Goal: Information Seeking & Learning: Learn about a topic

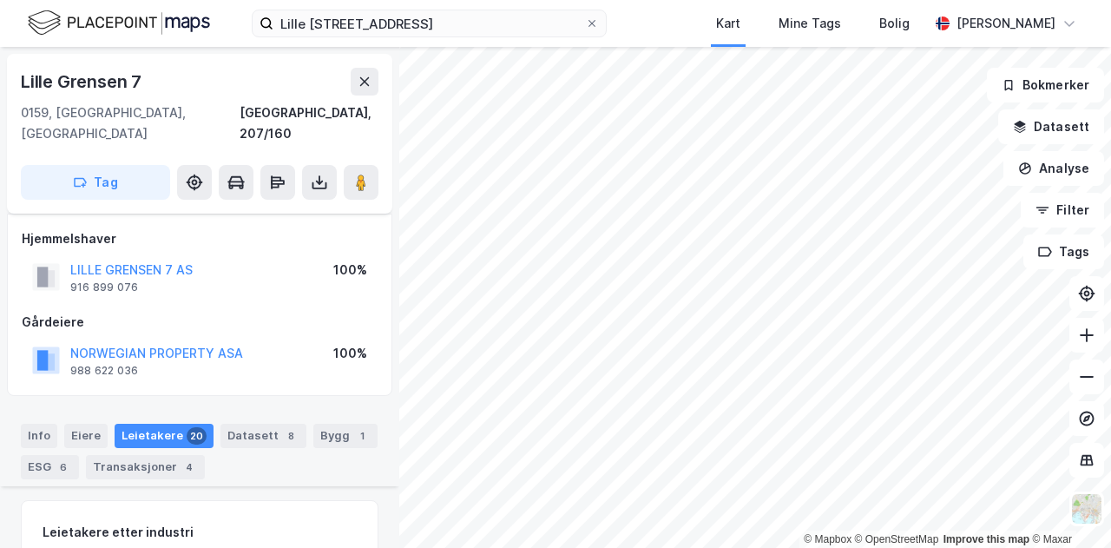
scroll to position [880, 0]
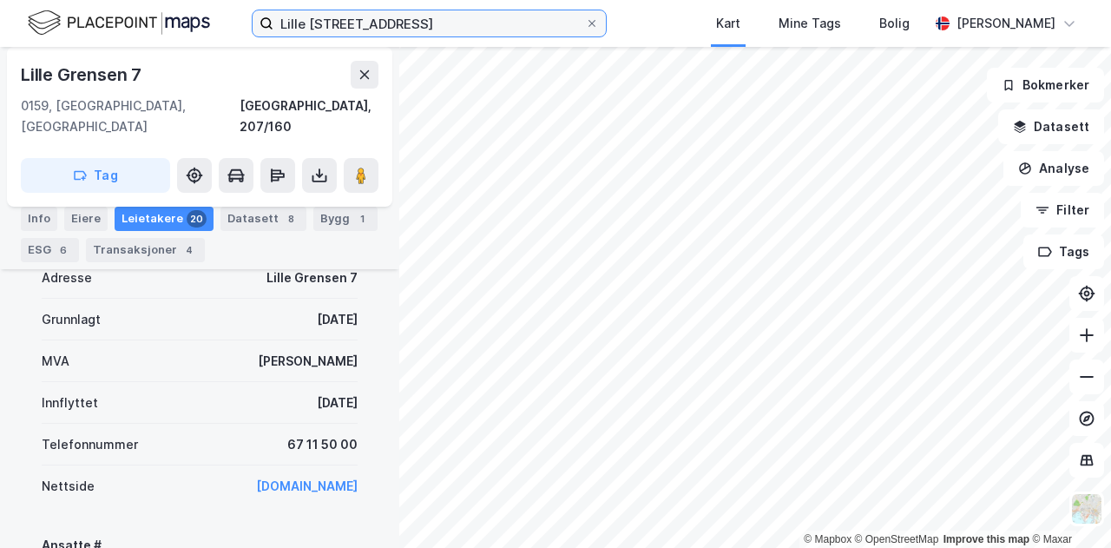
click at [320, 23] on input "Lille Grensen 7, 0159 Oslo" at bounding box center [429, 23] width 312 height 26
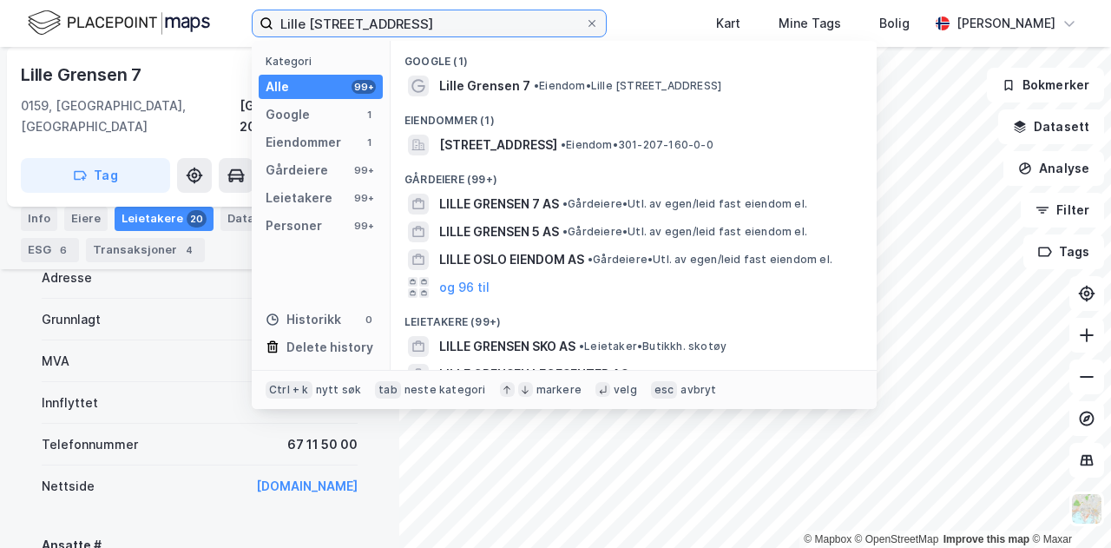
drag, startPoint x: 466, startPoint y: 19, endPoint x: 273, endPoint y: 21, distance: 193.6
click at [273, 21] on label "Lille Grensen 7, 0159 Oslo" at bounding box center [429, 24] width 355 height 28
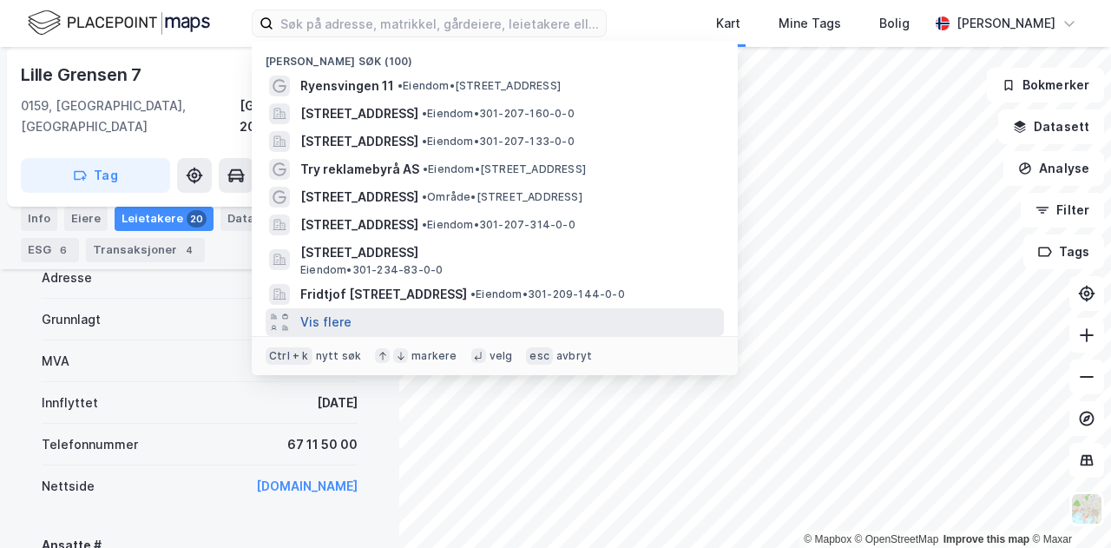
click at [341, 319] on button "Vis flere" at bounding box center [325, 322] width 51 height 21
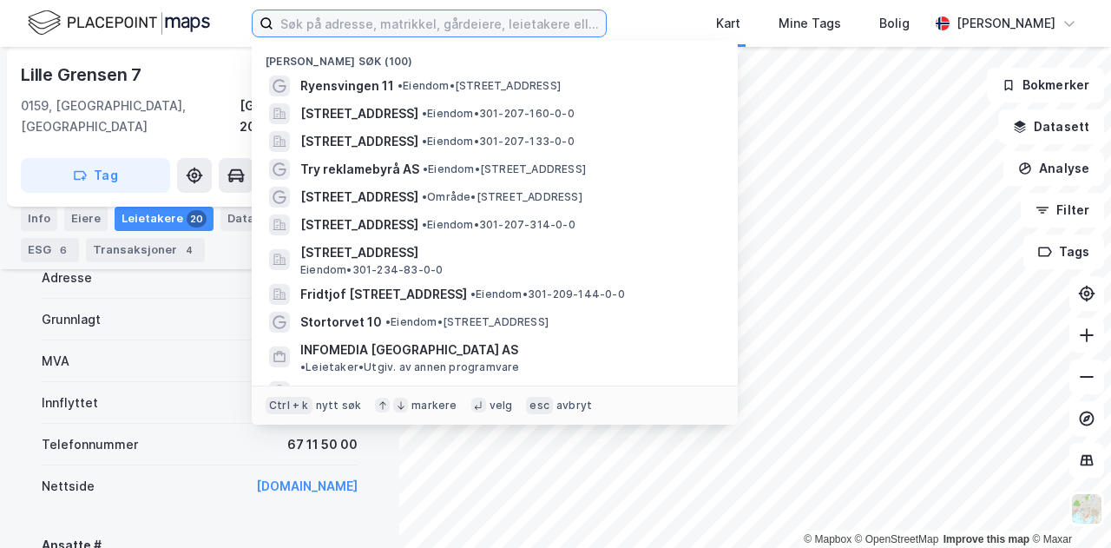
click at [354, 26] on input at bounding box center [439, 23] width 333 height 26
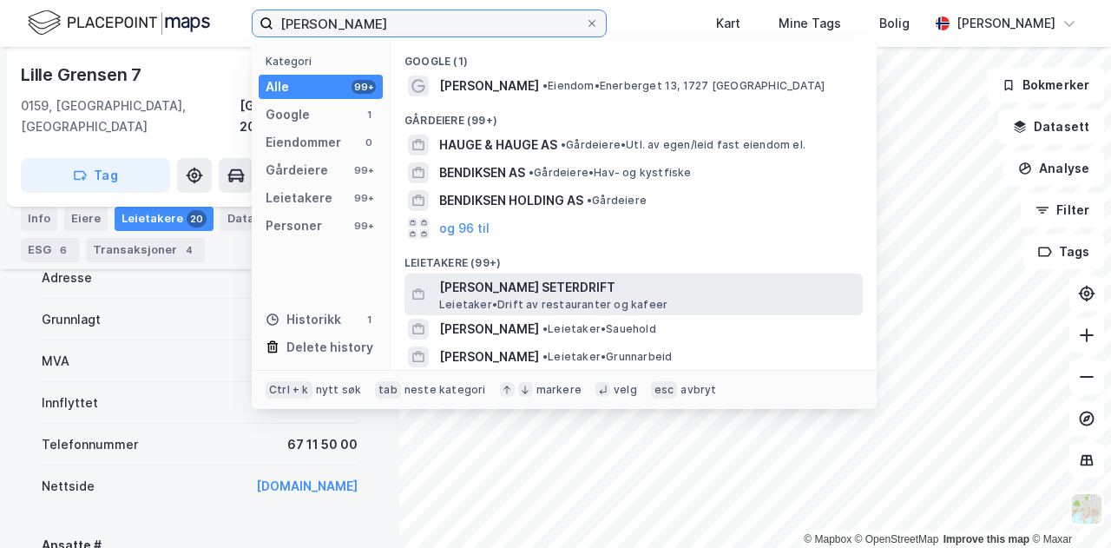
type input "ole hauge bendiksen"
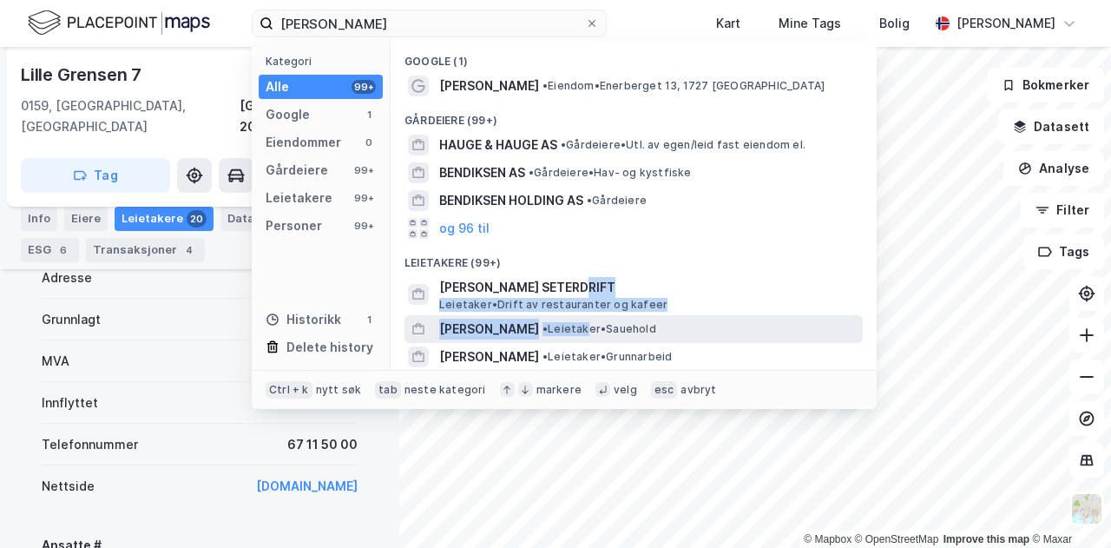
drag, startPoint x: 587, startPoint y: 280, endPoint x: 585, endPoint y: 320, distance: 40.0
click at [585, 320] on div "Google (1) Ole Hauge Bendiksen • Eiendom • Enerberget 13, 1727 Sarpsborg Gårdei…" at bounding box center [634, 205] width 486 height 329
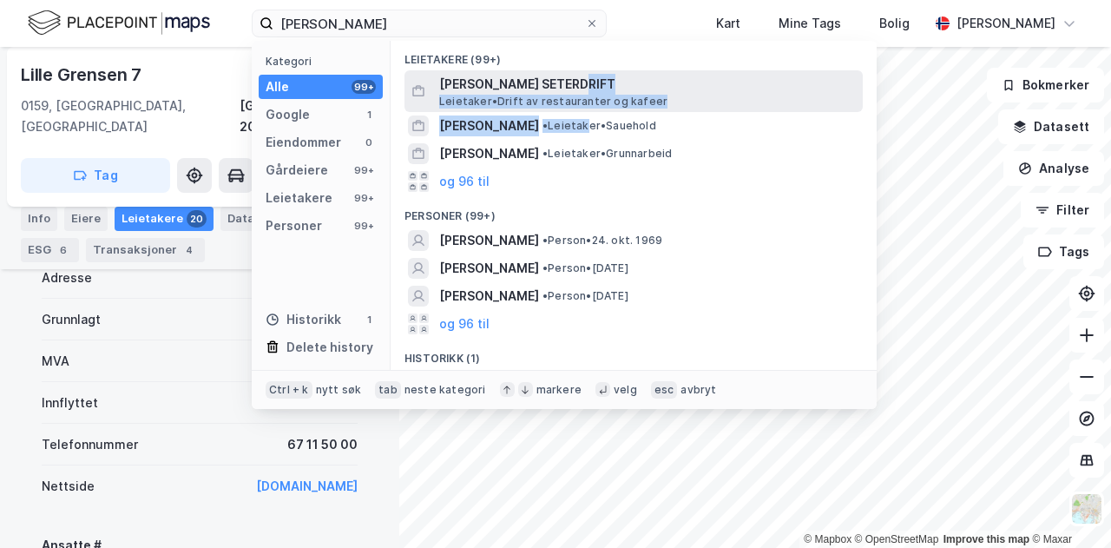
scroll to position [229, 0]
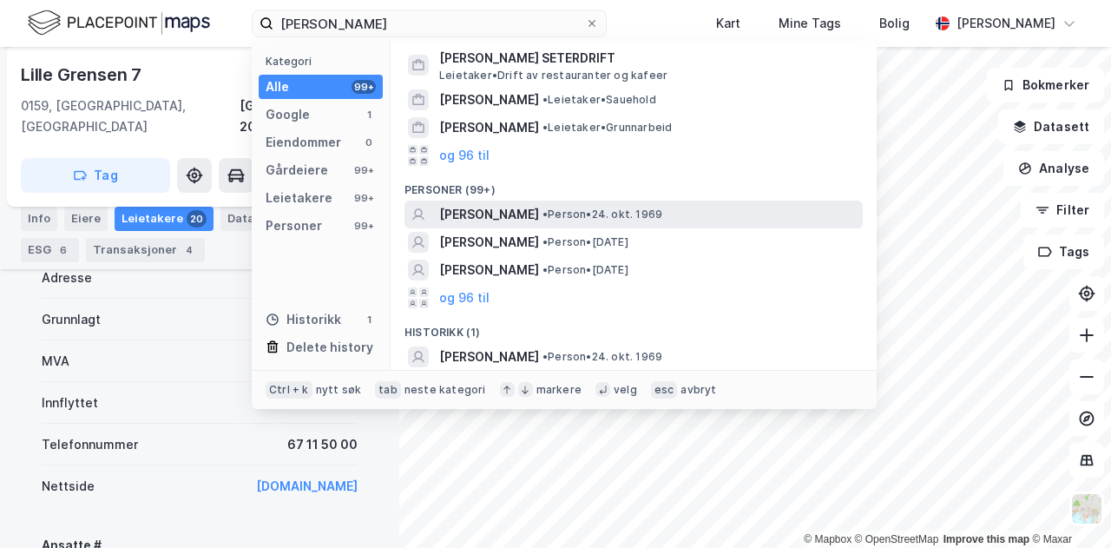
click at [539, 216] on span "[PERSON_NAME]" at bounding box center [489, 214] width 100 height 21
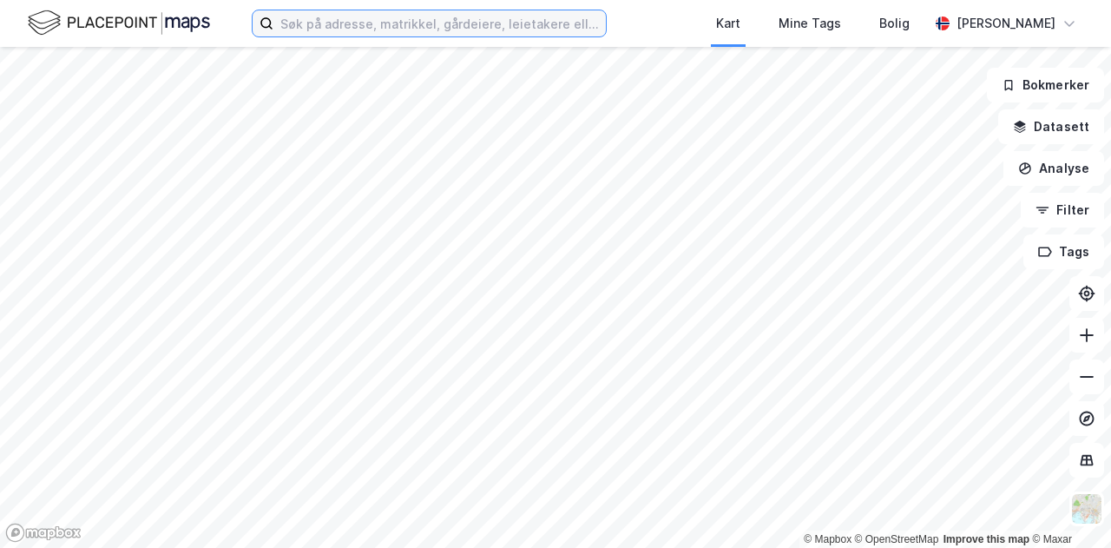
click at [367, 25] on input at bounding box center [439, 23] width 333 height 26
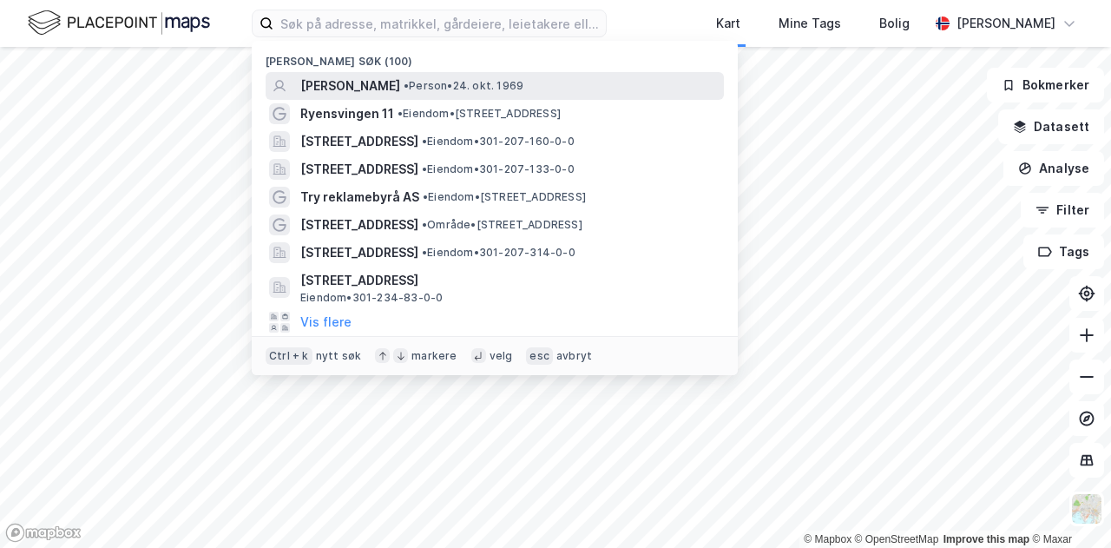
click at [380, 86] on span "[PERSON_NAME]" at bounding box center [350, 86] width 100 height 21
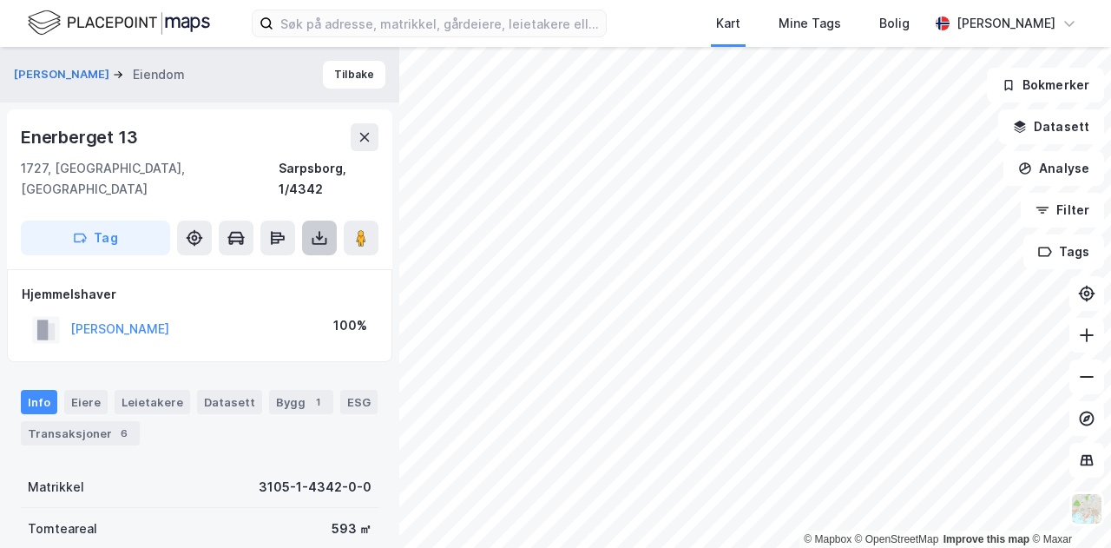
click at [330, 221] on button at bounding box center [319, 238] width 35 height 35
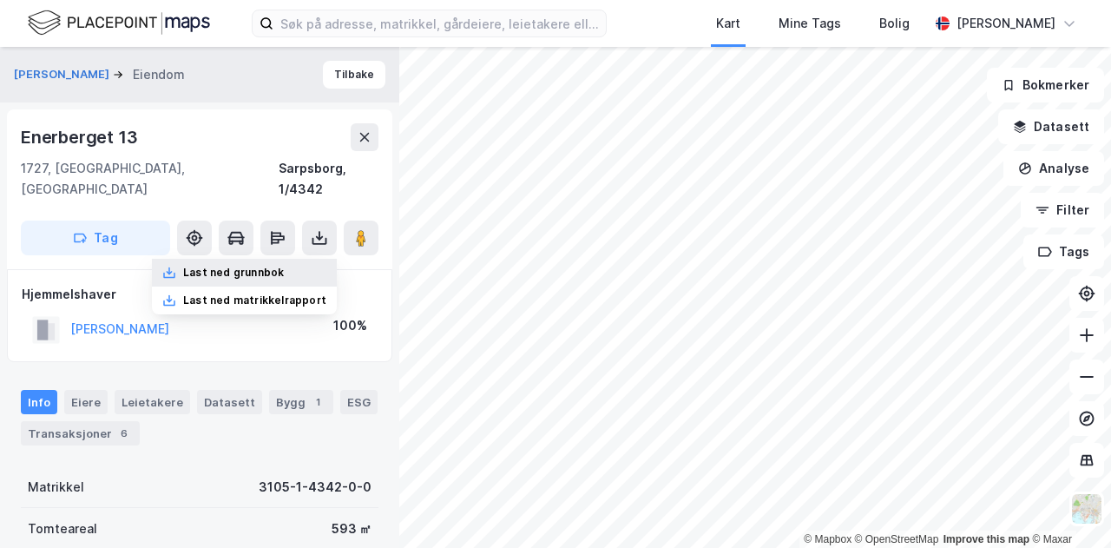
click at [299, 259] on div "Last ned grunnbok" at bounding box center [244, 273] width 185 height 28
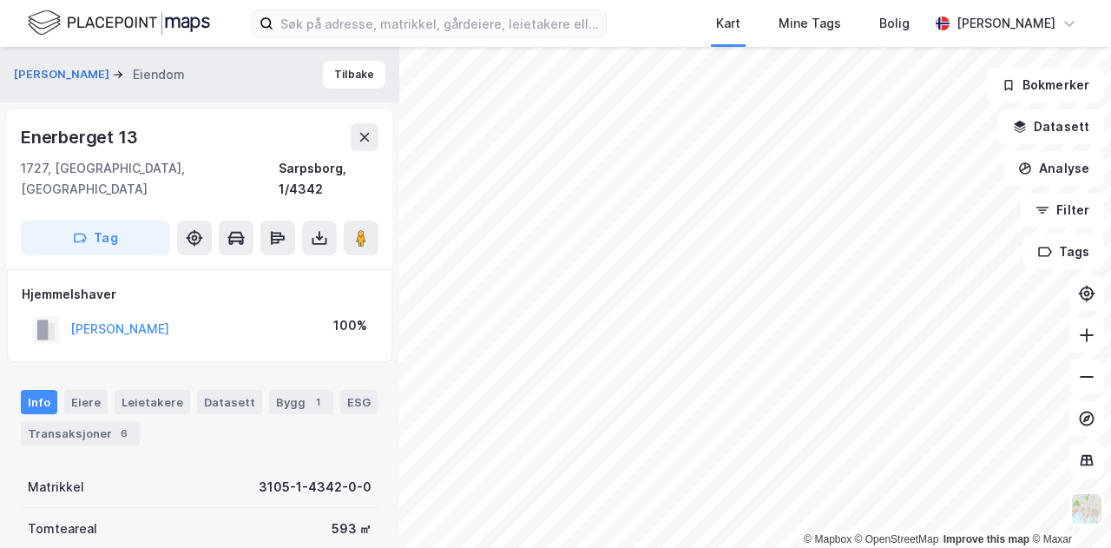
click at [200, 113] on div "Enerberget 13 1727, [GEOGRAPHIC_DATA], Østfold Sarpsborg, 1/4342 Tag" at bounding box center [199, 189] width 385 height 160
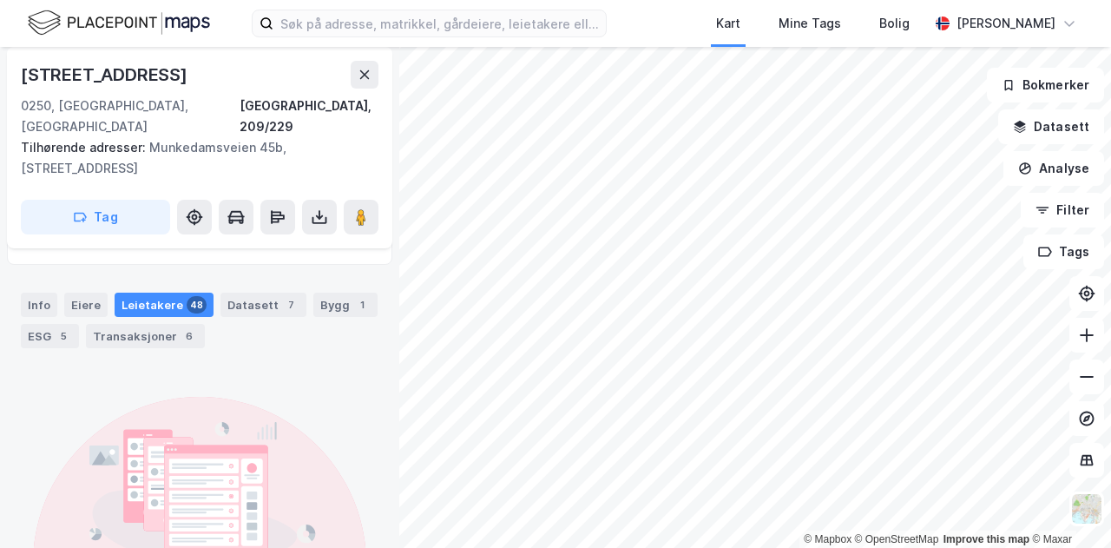
scroll to position [223, 0]
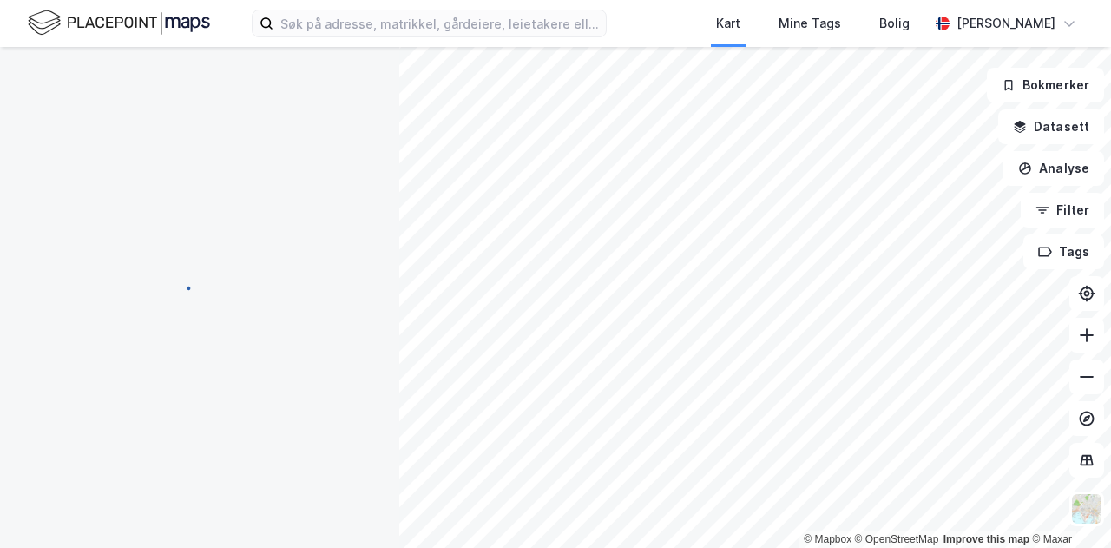
scroll to position [223, 0]
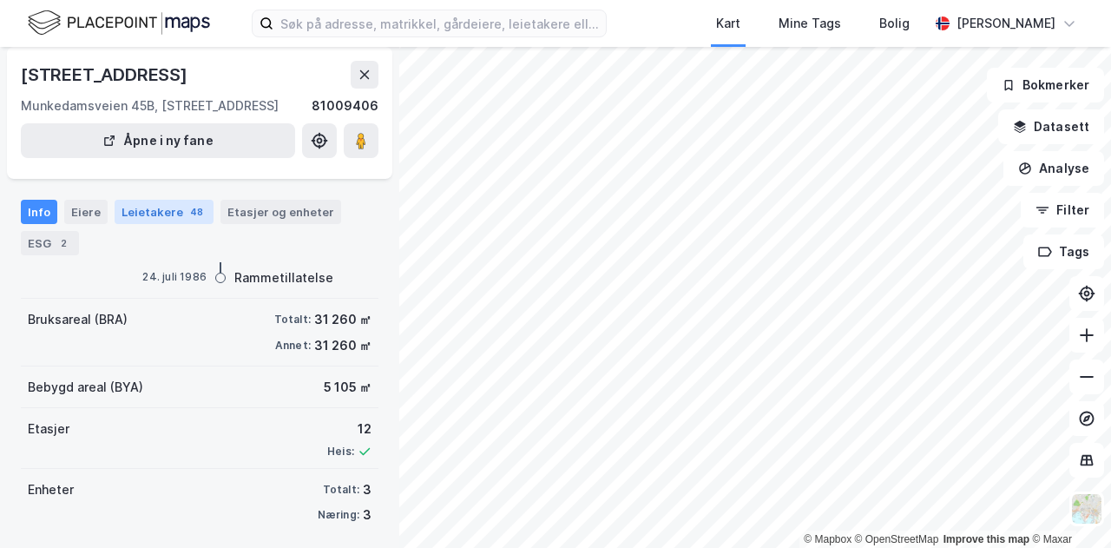
click at [132, 208] on div "Leietakere 48" at bounding box center [164, 212] width 99 height 24
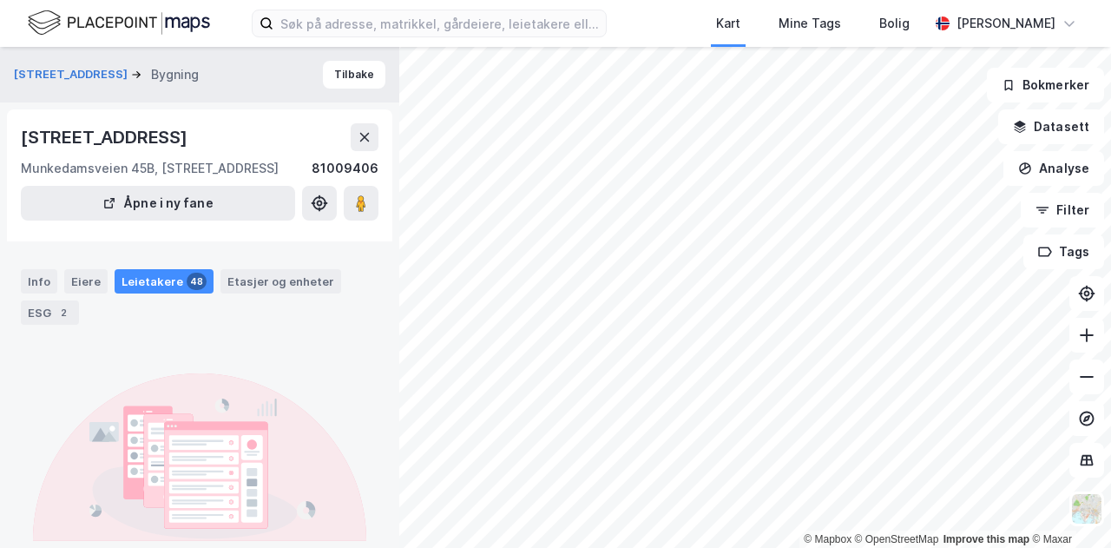
click at [153, 277] on div "Leietakere 48" at bounding box center [164, 281] width 99 height 24
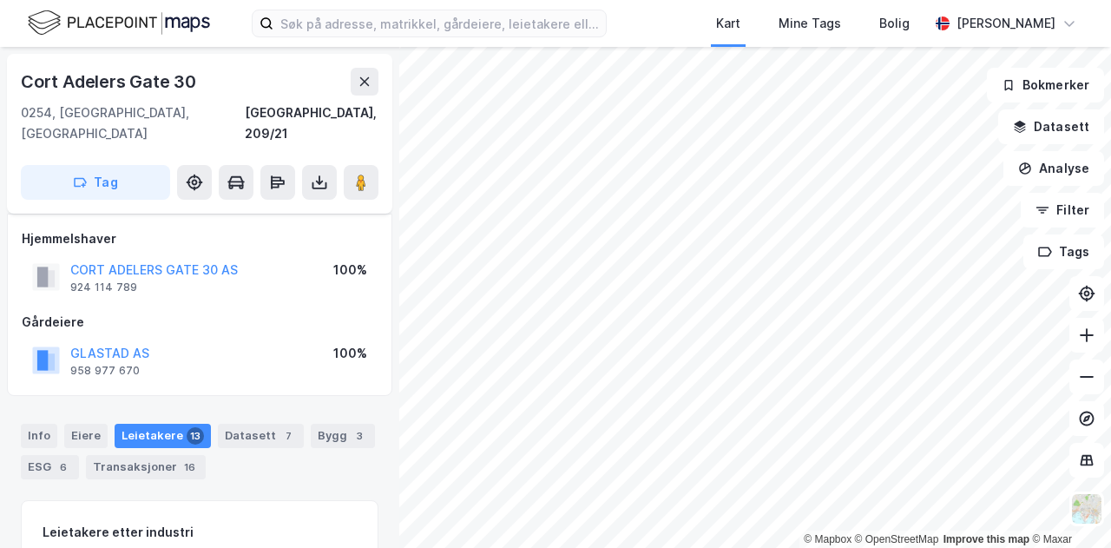
scroll to position [14, 0]
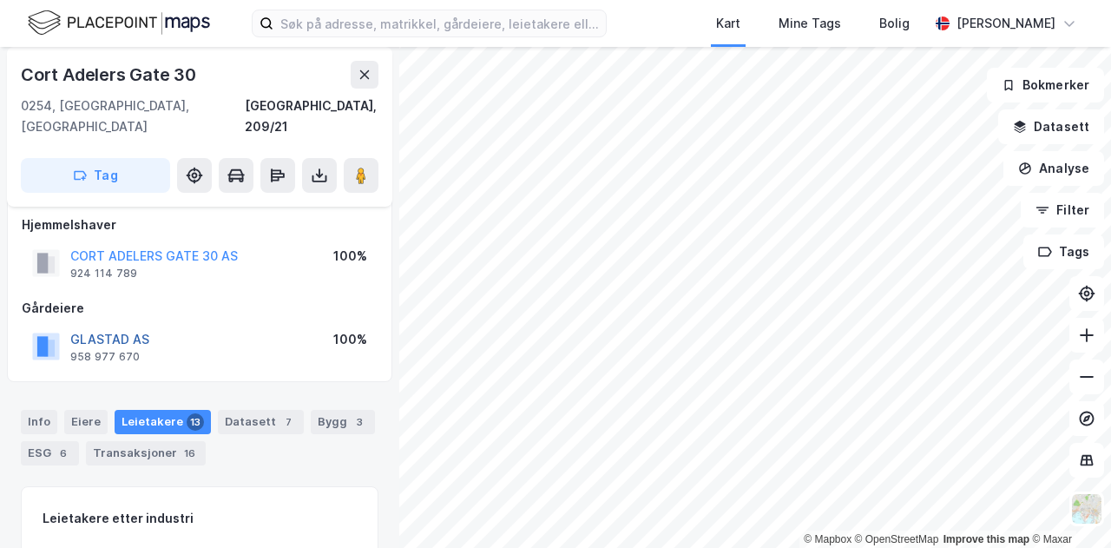
click at [0, 0] on button "GLASTAD AS" at bounding box center [0, 0] width 0 height 0
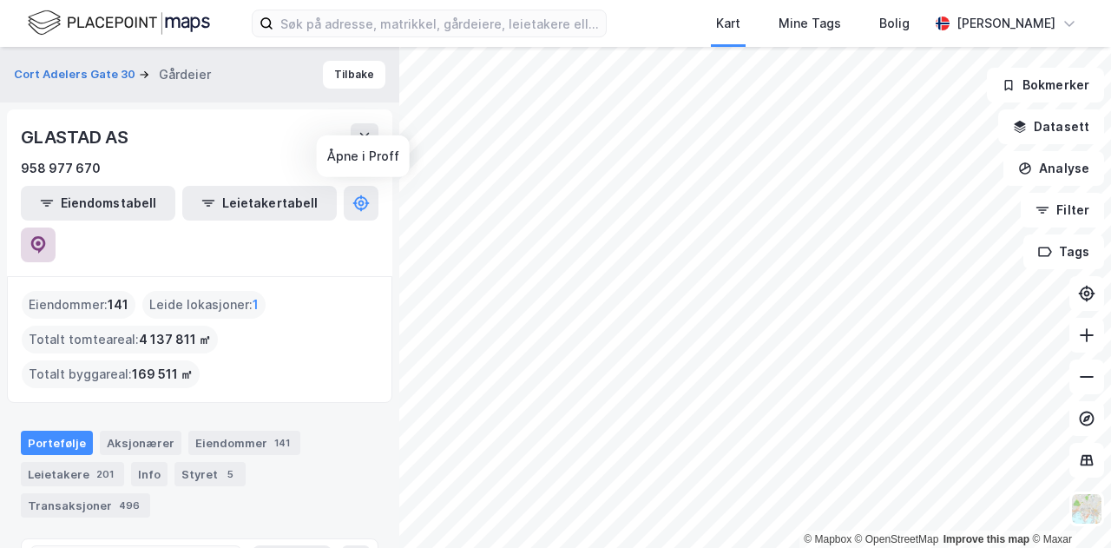
click at [46, 236] on icon at bounding box center [38, 244] width 15 height 17
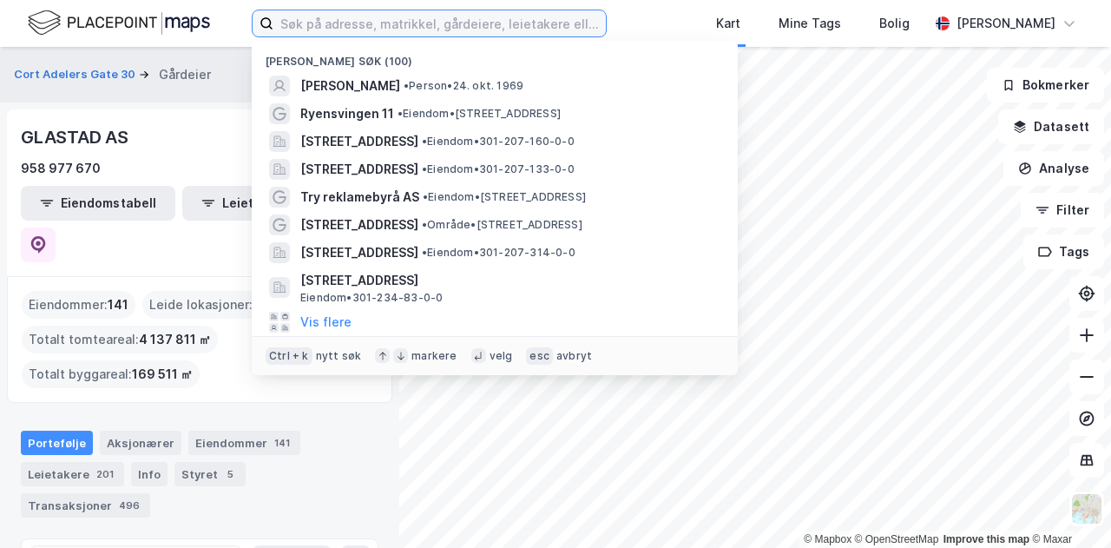
click at [385, 24] on input at bounding box center [439, 23] width 333 height 26
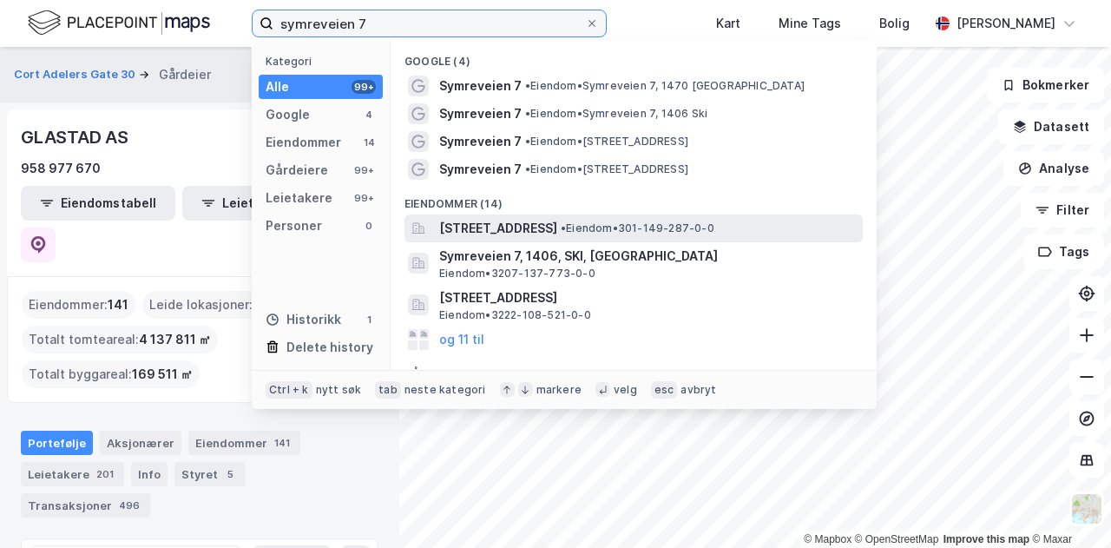
type input "symreveien 7"
click at [488, 221] on span "[STREET_ADDRESS]" at bounding box center [498, 228] width 118 height 21
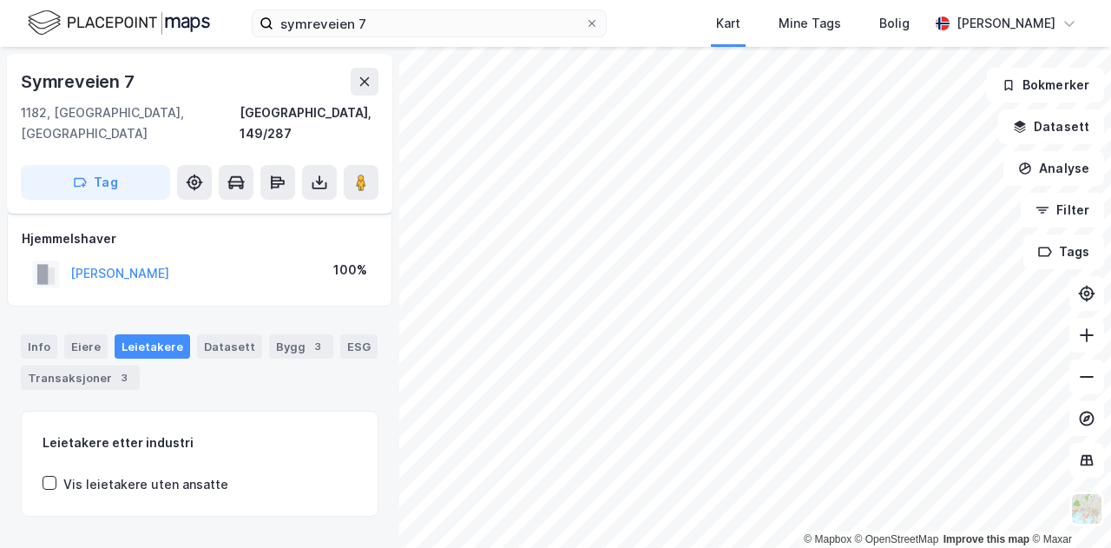
scroll to position [14, 0]
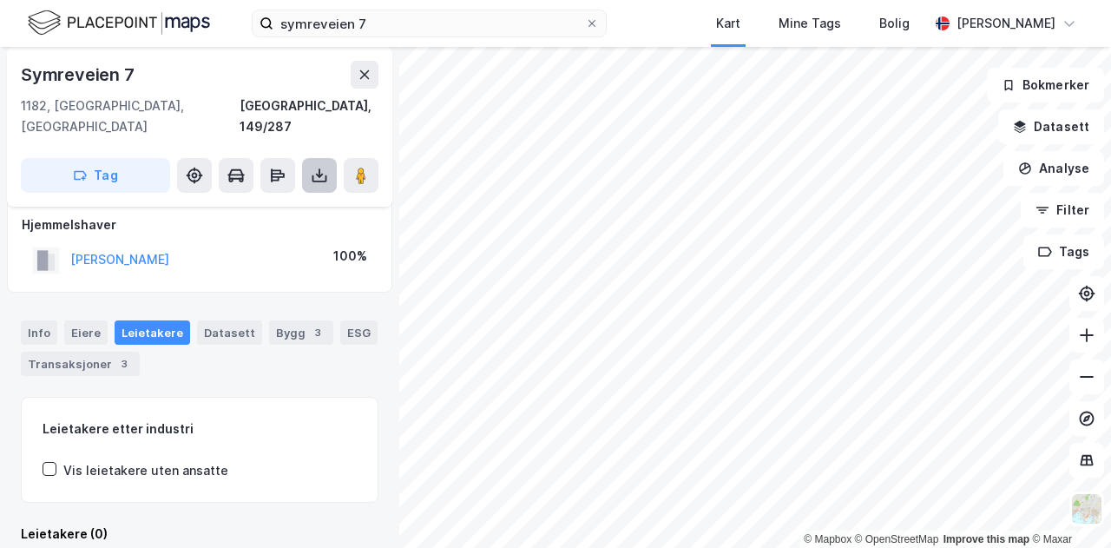
click at [327, 167] on icon at bounding box center [319, 175] width 17 height 17
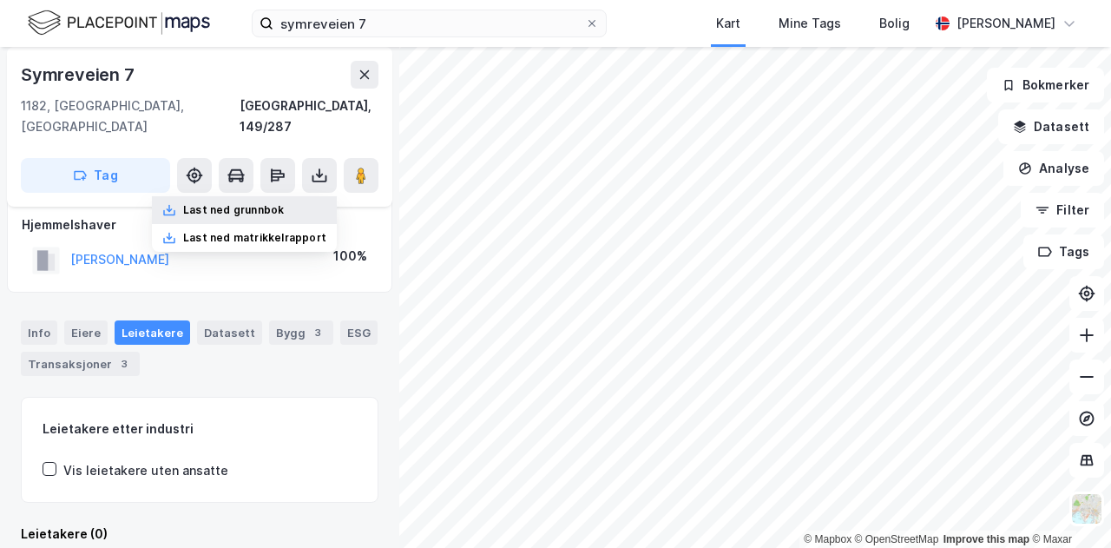
click at [293, 196] on div "Last ned grunnbok" at bounding box center [244, 210] width 185 height 28
